Goal: Find specific page/section: Find specific page/section

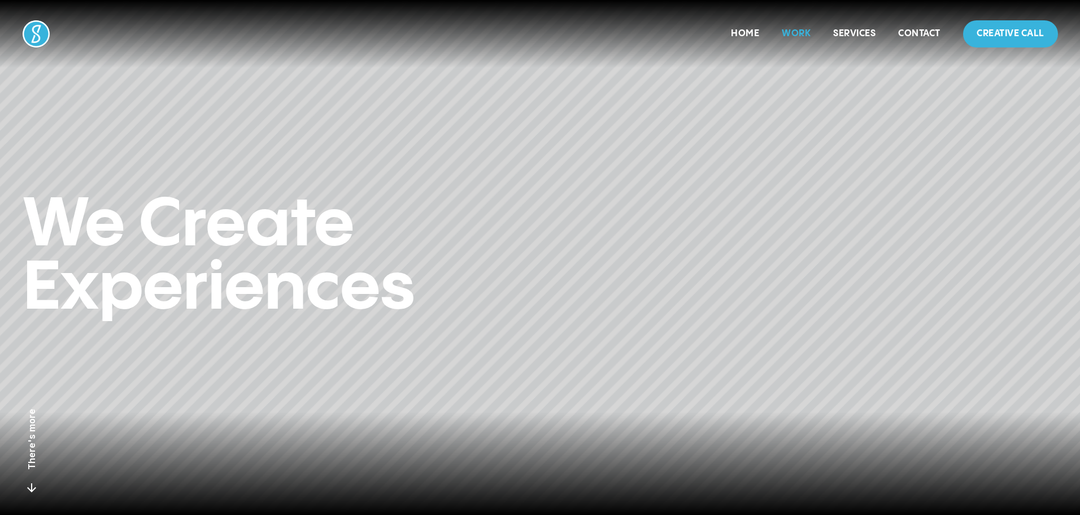
click at [802, 34] on link "Work" at bounding box center [796, 34] width 29 height 10
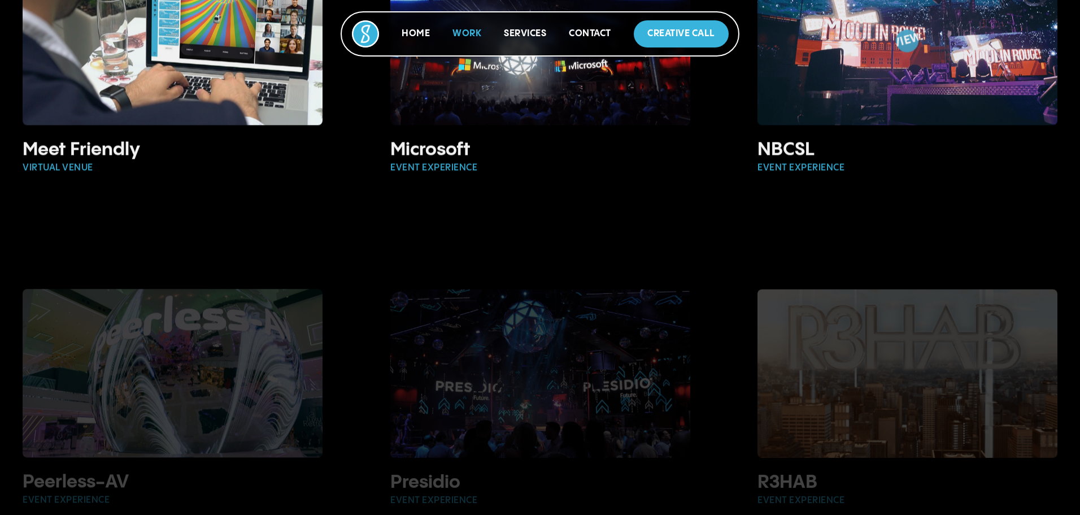
scroll to position [2316, 0]
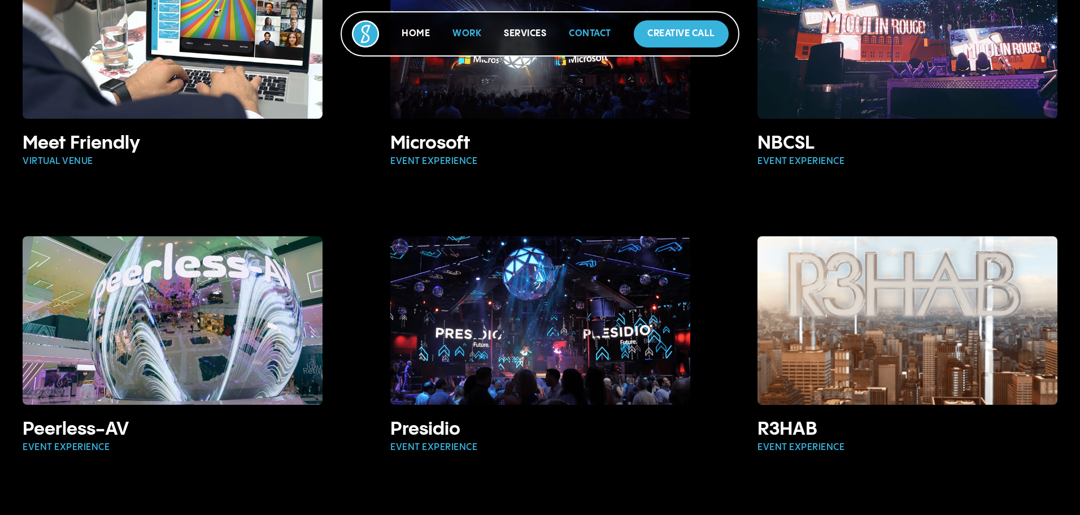
click at [581, 31] on link "Contact" at bounding box center [590, 34] width 42 height 10
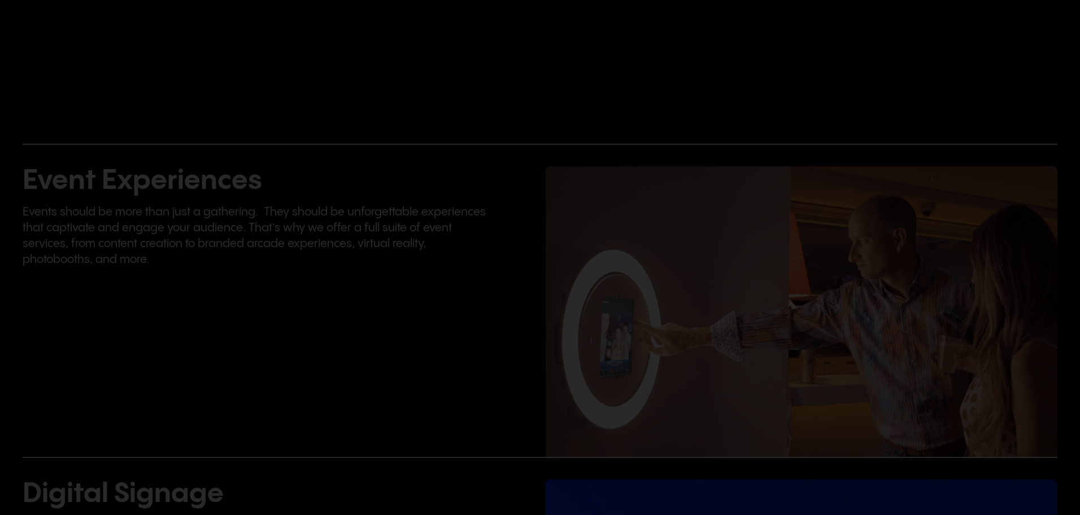
scroll to position [4921, 0]
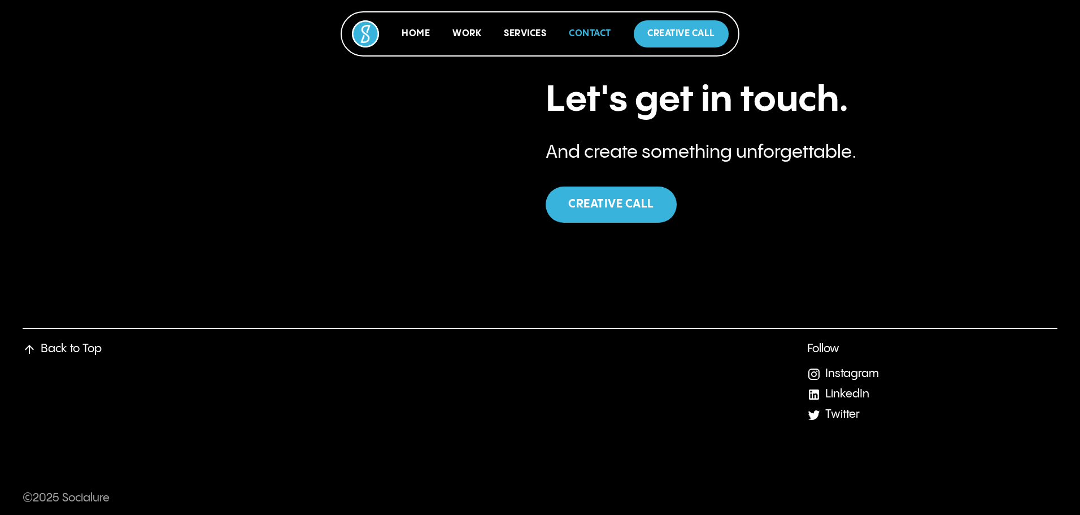
click at [584, 30] on link "Contact" at bounding box center [590, 34] width 42 height 10
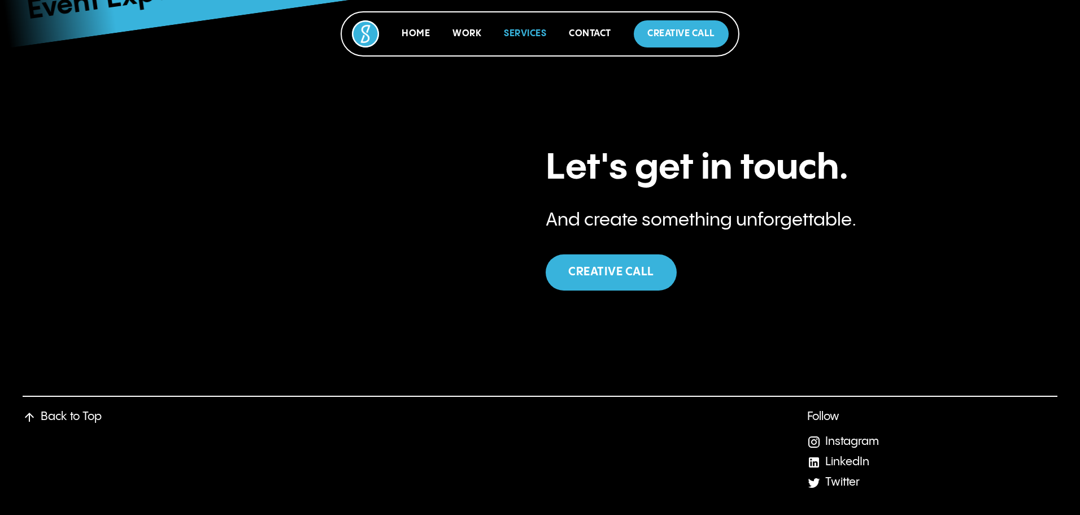
click at [537, 33] on link "Services" at bounding box center [525, 34] width 42 height 10
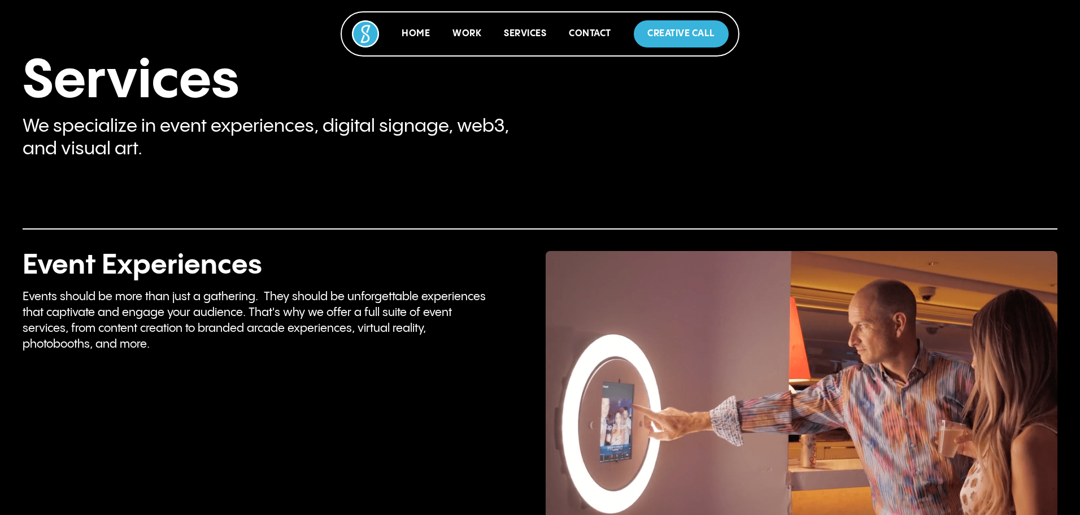
scroll to position [2148, 0]
